Goal: Information Seeking & Learning: Learn about a topic

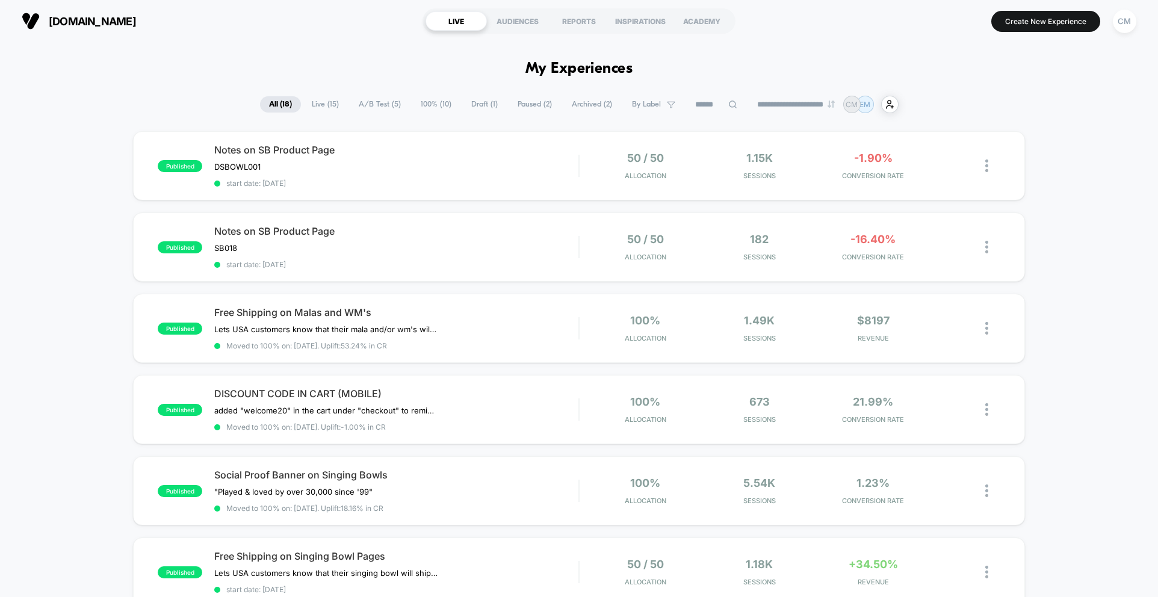
click at [359, 99] on span "A/B Test ( 5 )" at bounding box center [380, 104] width 60 height 16
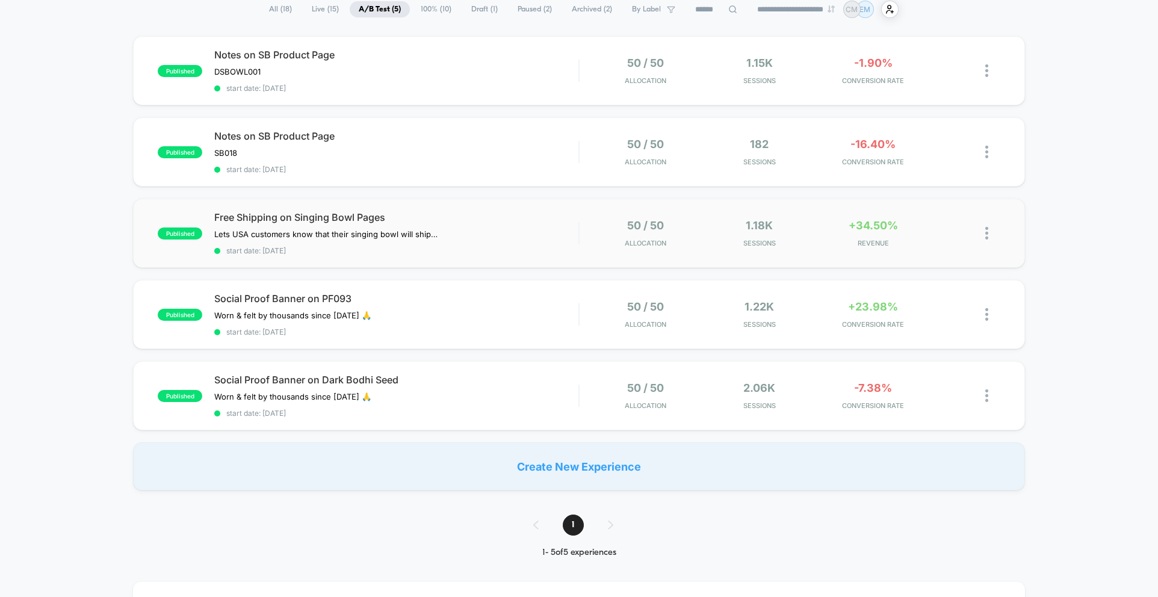
scroll to position [96, 0]
click at [478, 56] on span "Notes on SB Product Page" at bounding box center [396, 54] width 364 height 12
